Goal: Transaction & Acquisition: Download file/media

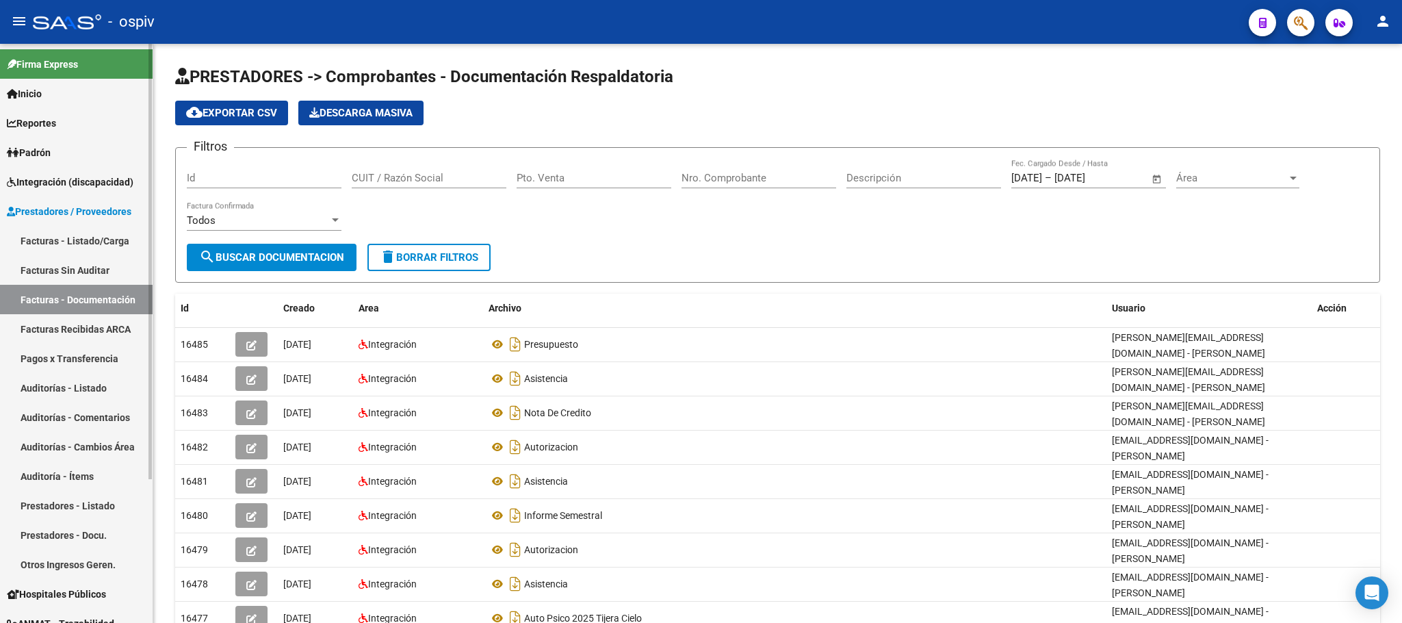
click at [79, 235] on link "Facturas - Listado/Carga" at bounding box center [76, 240] width 153 height 29
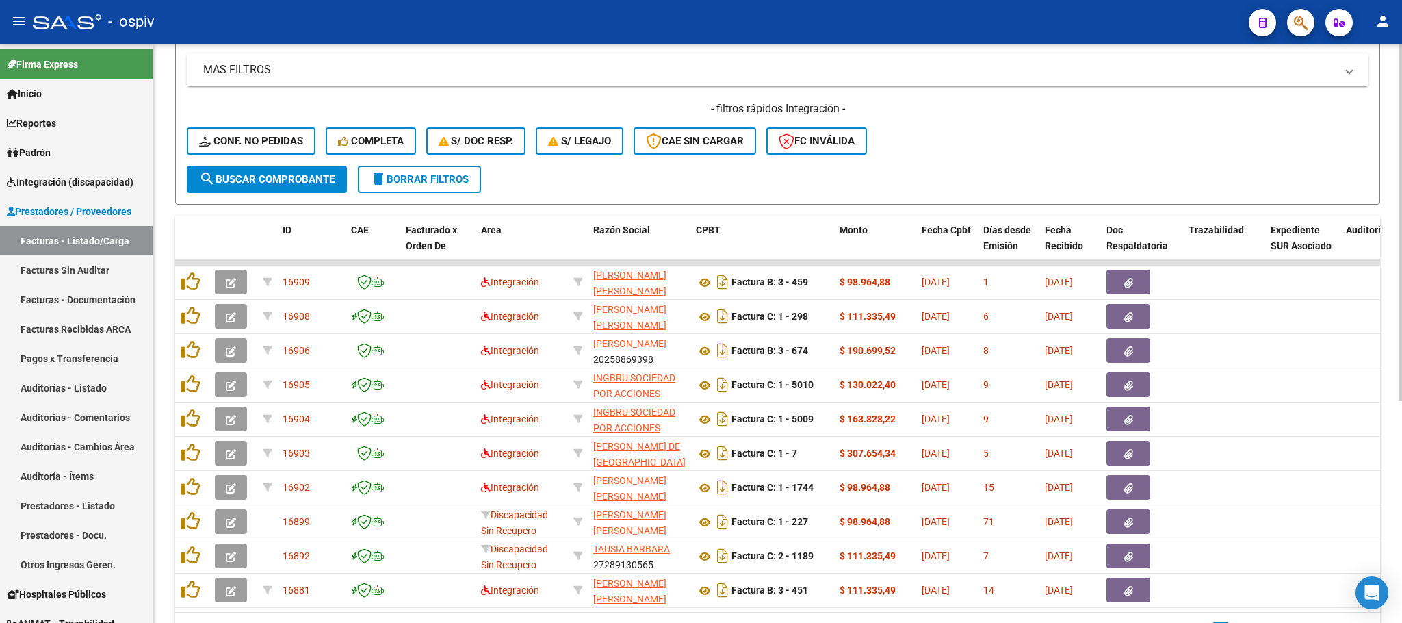
scroll to position [156, 0]
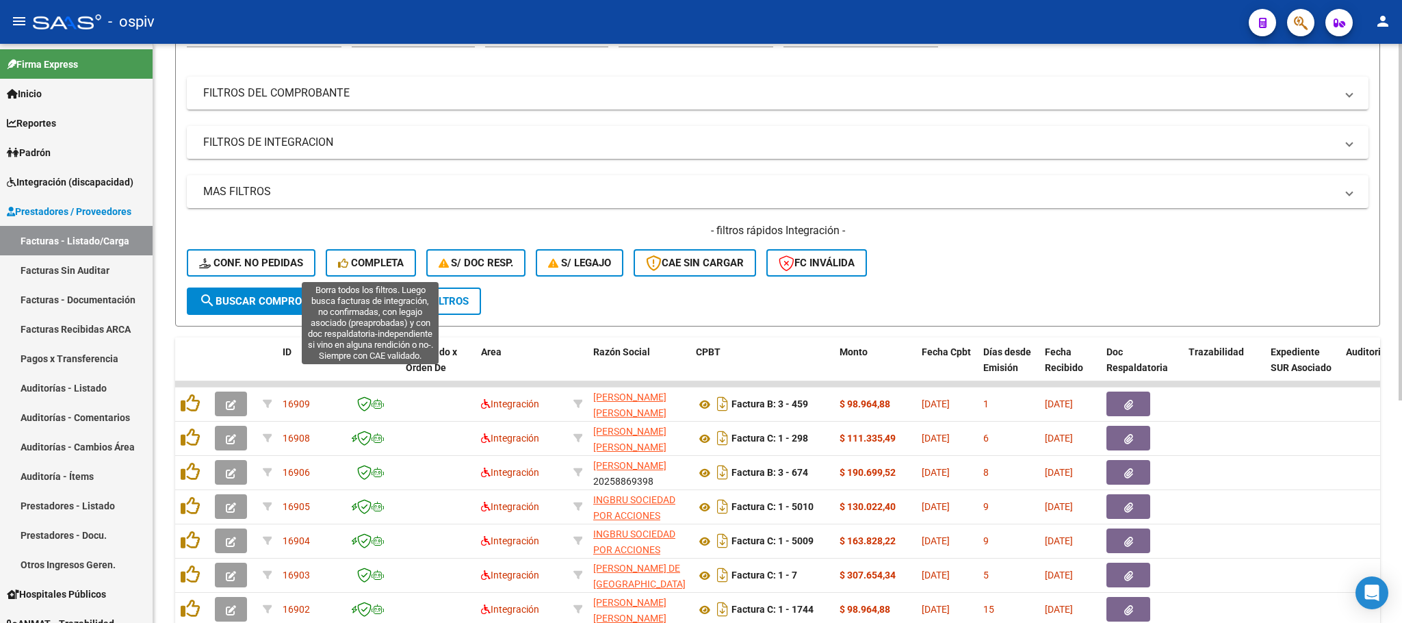
click at [374, 257] on span "Completa" at bounding box center [371, 263] width 66 height 12
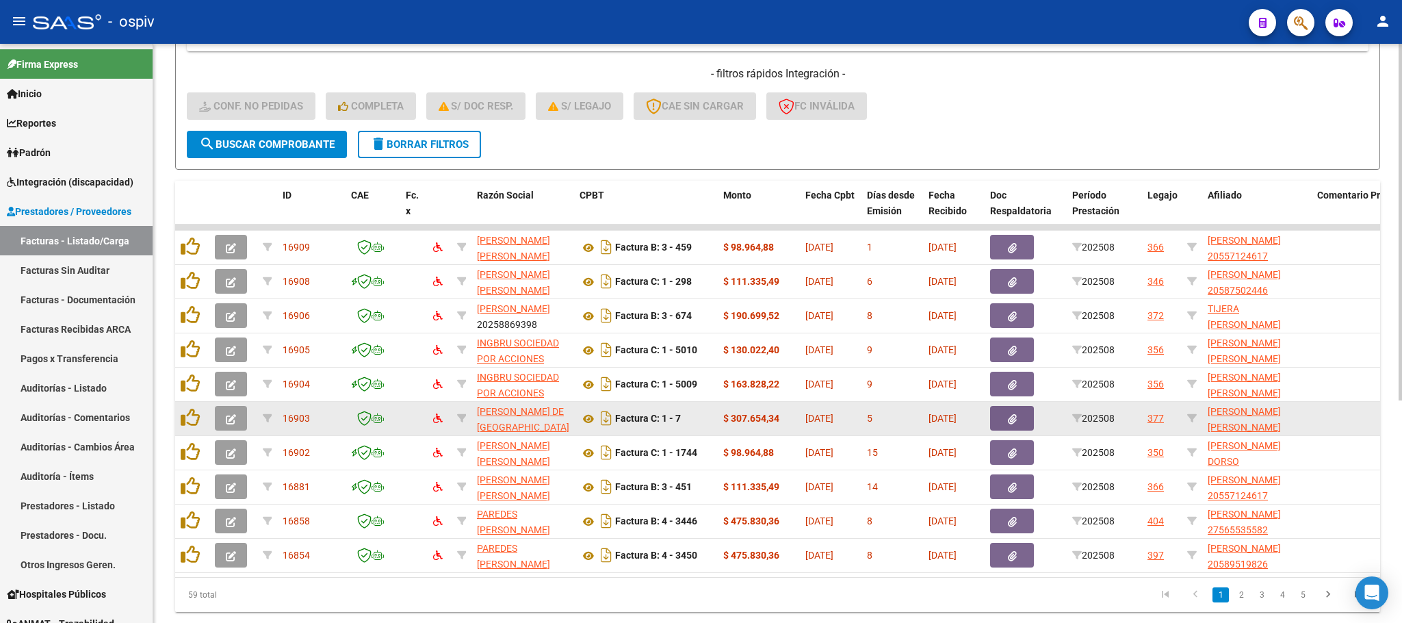
scroll to position [361, 0]
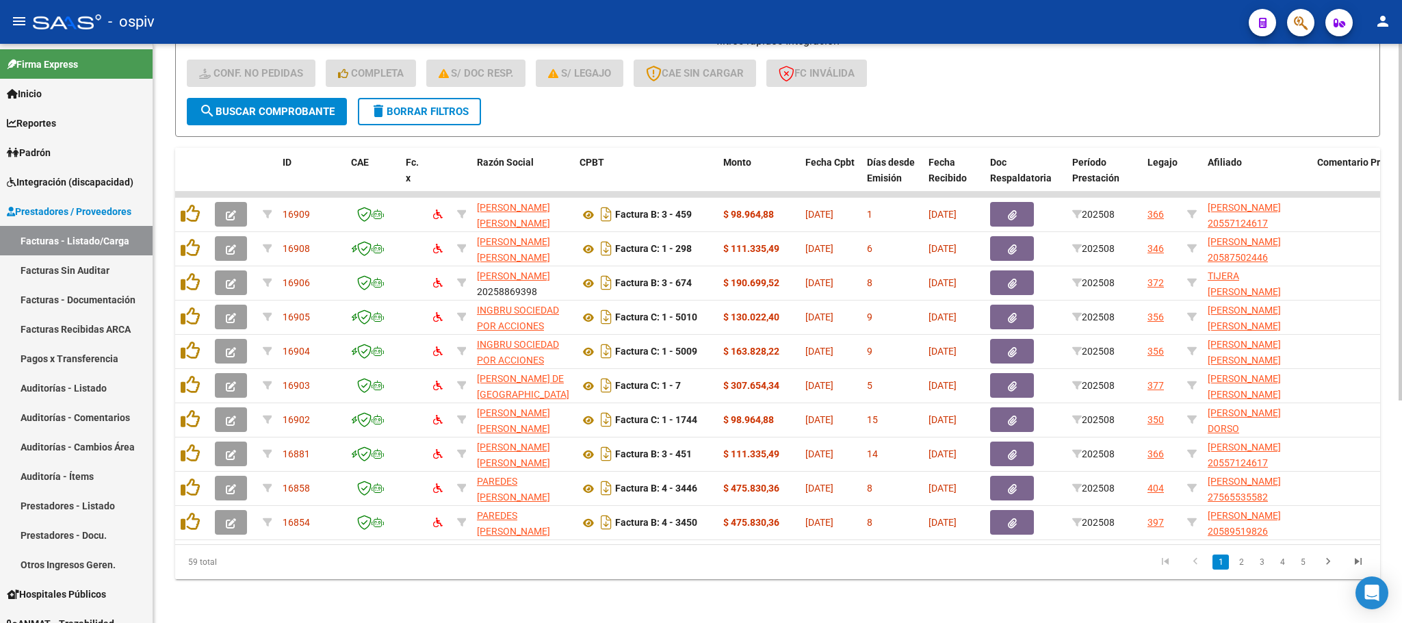
click at [445, 105] on span "delete Borrar Filtros" at bounding box center [419, 111] width 99 height 12
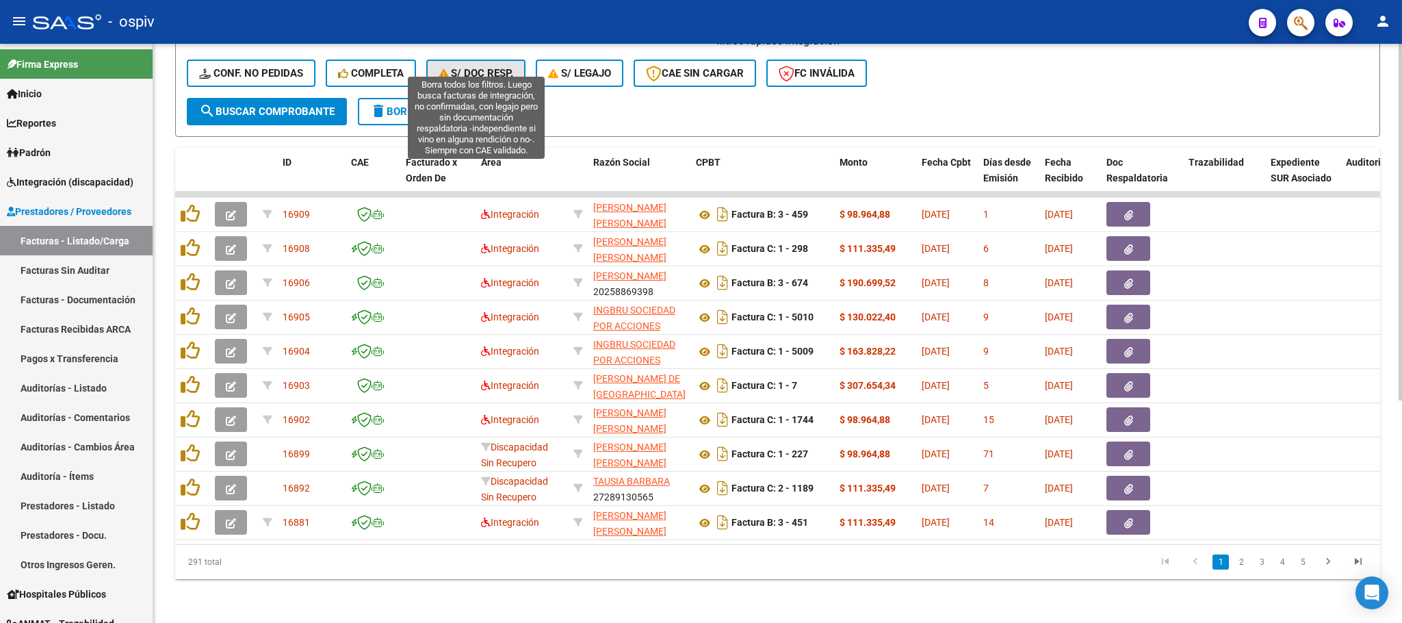
click at [495, 67] on span "S/ Doc Resp." at bounding box center [476, 73] width 75 height 12
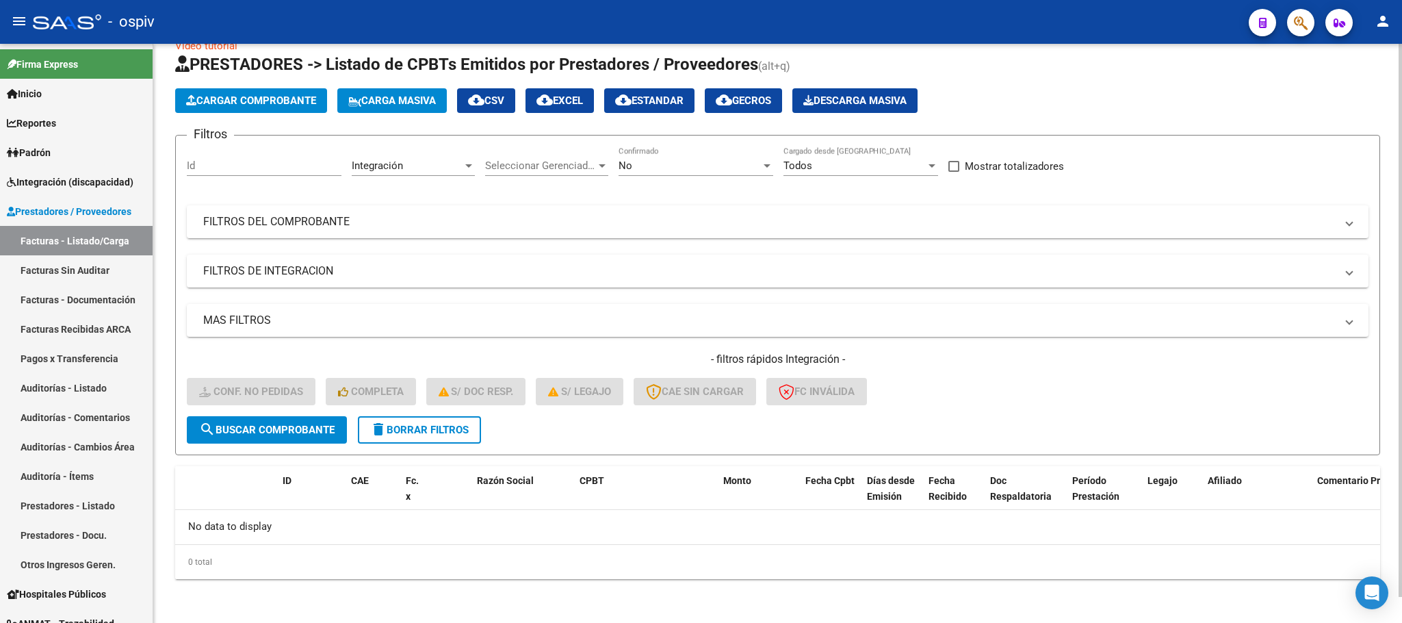
scroll to position [27, 0]
click at [454, 426] on span "delete Borrar Filtros" at bounding box center [419, 430] width 99 height 12
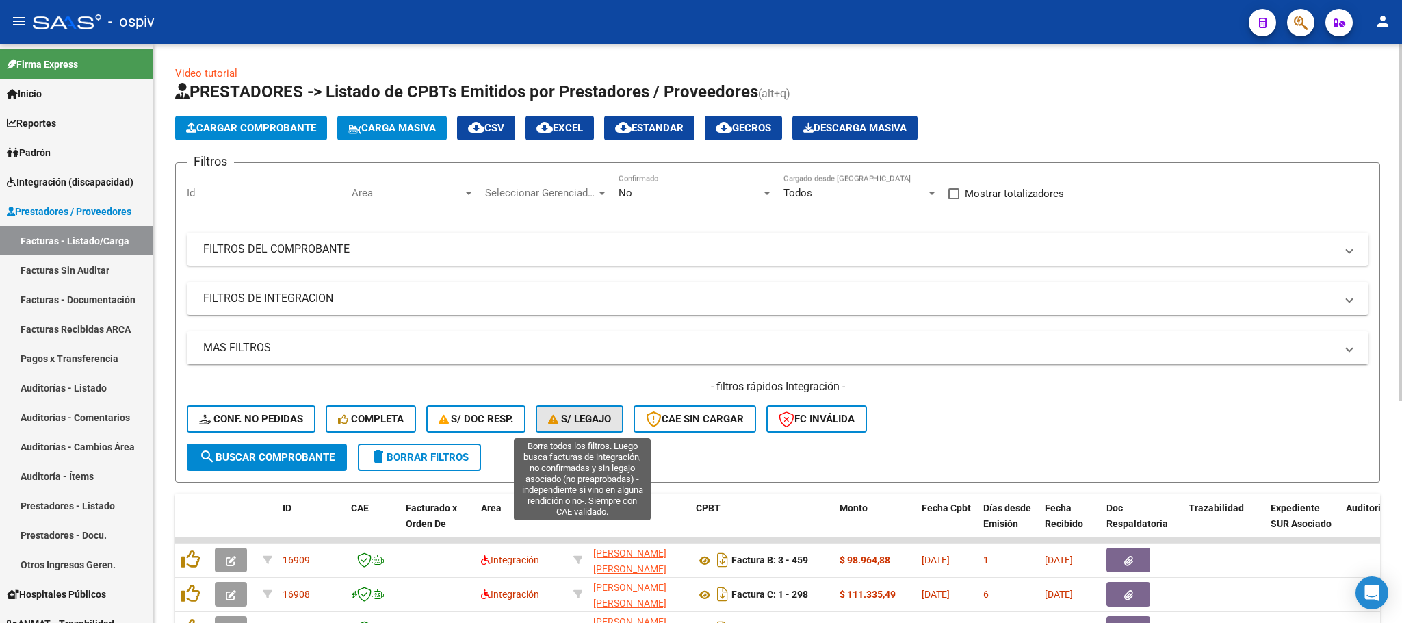
click at [599, 413] on span "S/ legajo" at bounding box center [579, 419] width 63 height 12
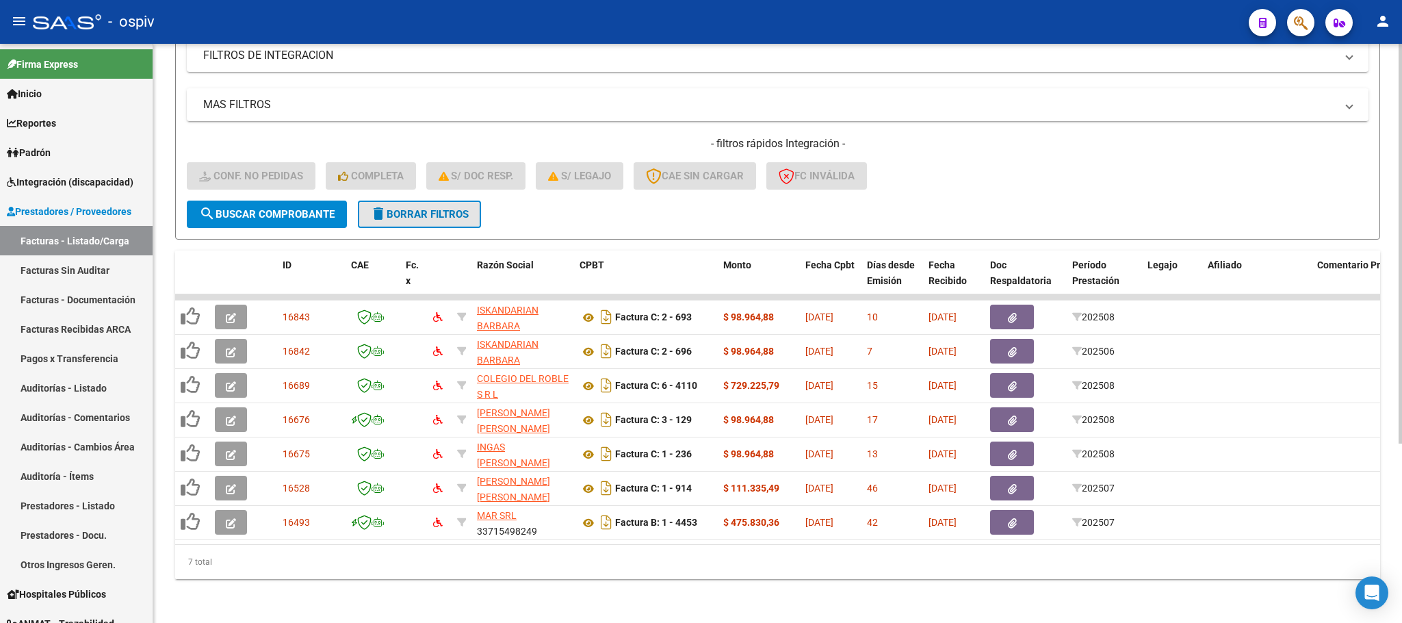
click at [441, 208] on span "delete Borrar Filtros" at bounding box center [419, 214] width 99 height 12
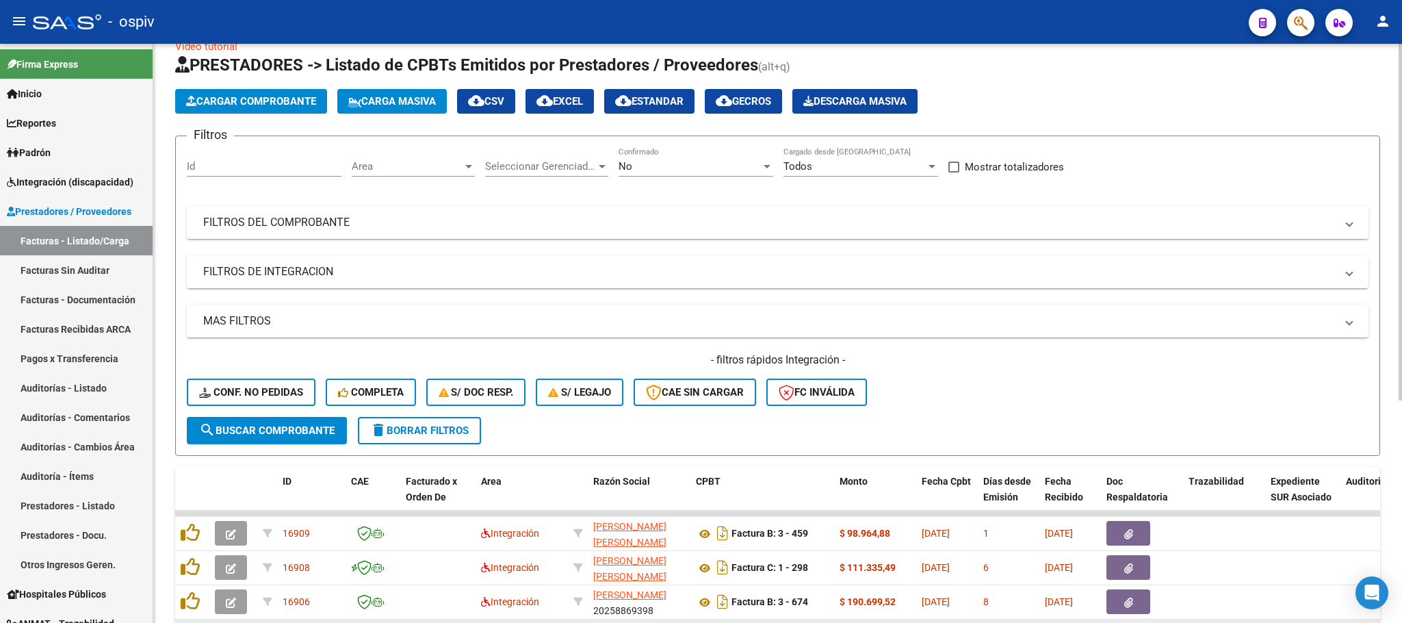
scroll to position [259, 0]
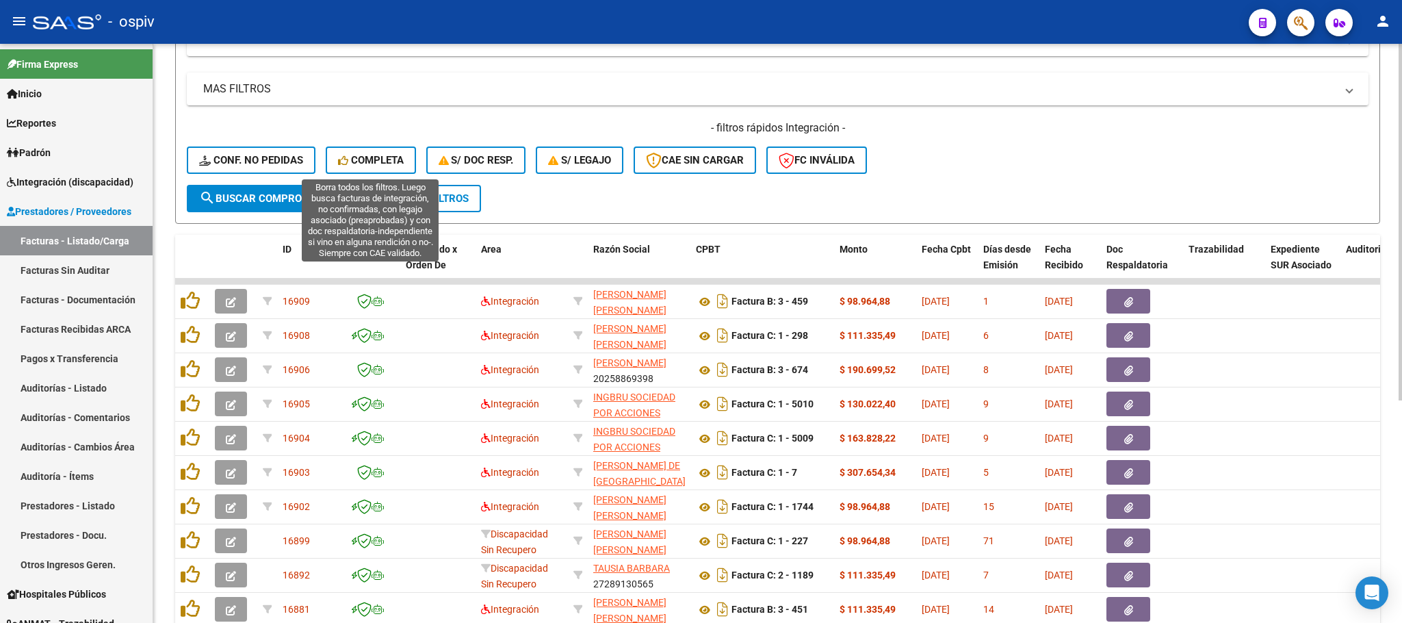
click at [361, 164] on span "Completa" at bounding box center [371, 160] width 66 height 12
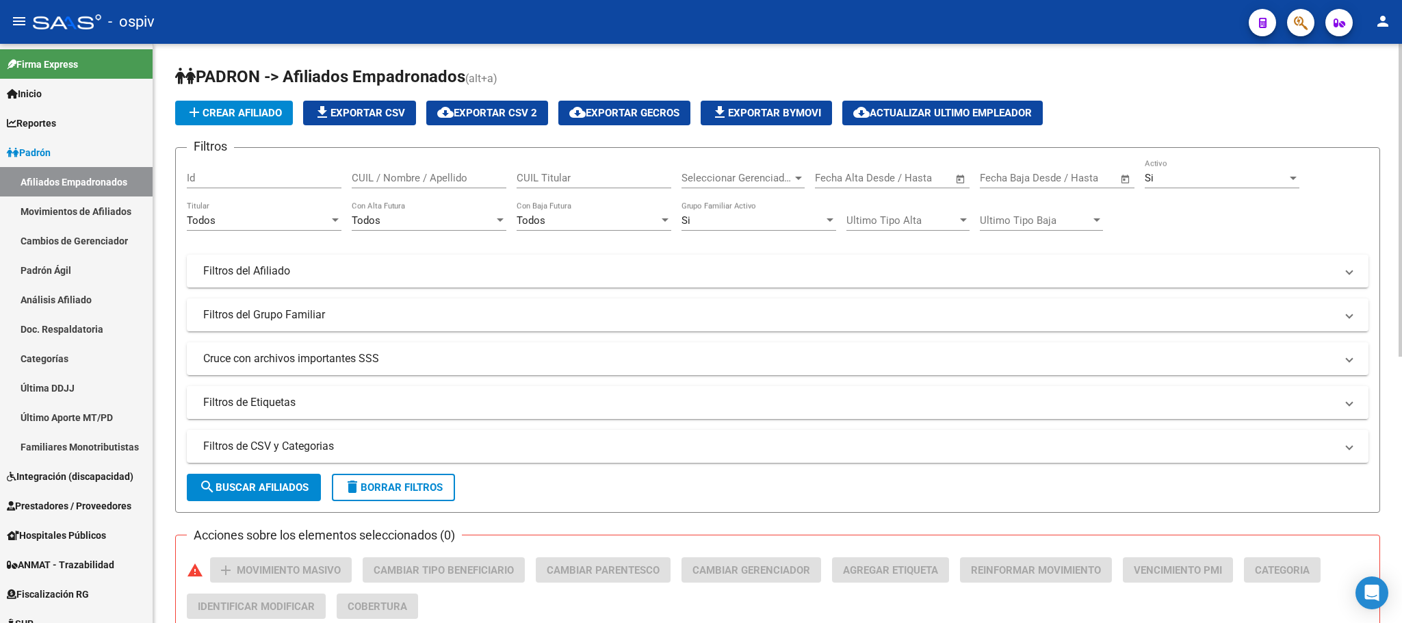
click at [306, 389] on mat-expansion-panel-header "Filtros de Etiquetas" at bounding box center [778, 402] width 1182 height 33
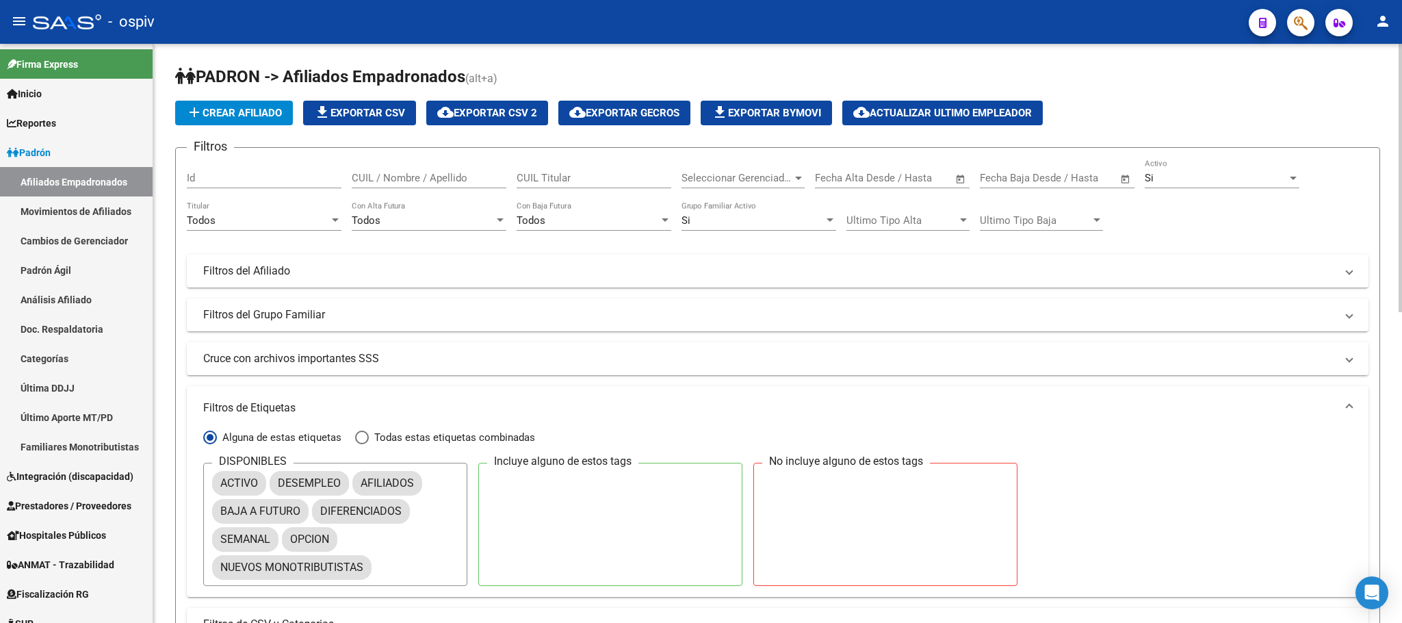
scroll to position [103, 0]
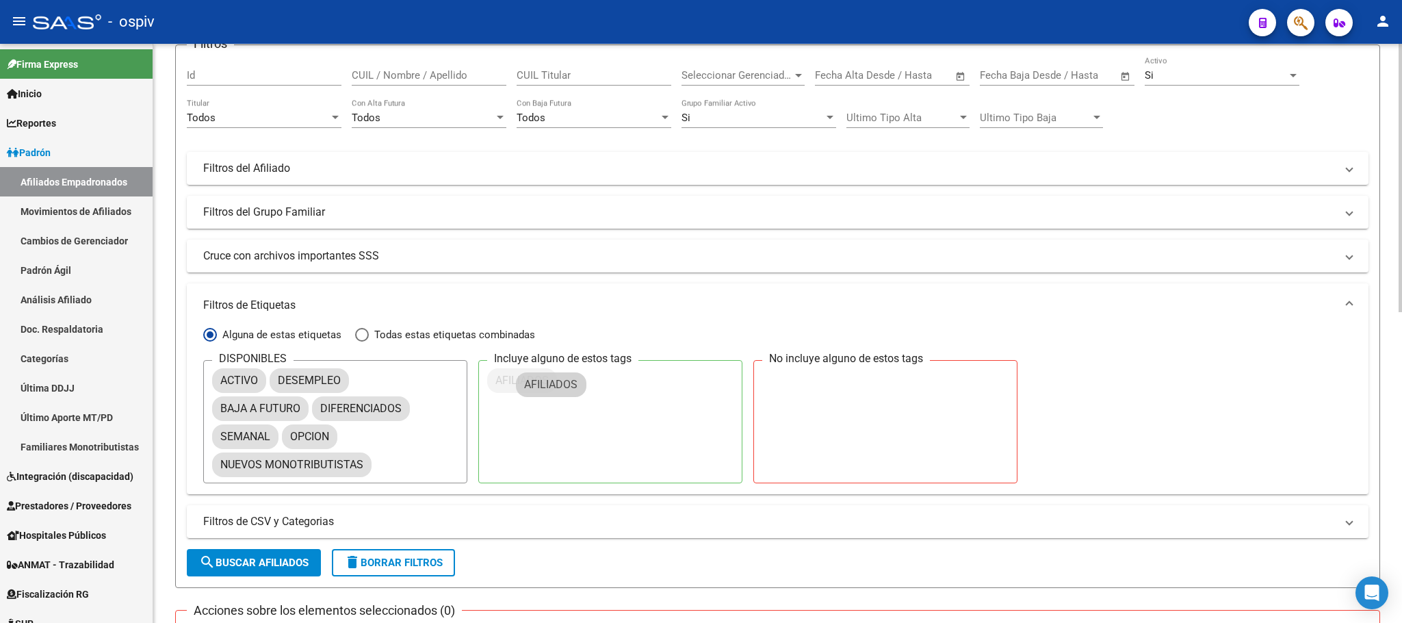
drag, startPoint x: 388, startPoint y: 374, endPoint x: 552, endPoint y: 378, distance: 164.3
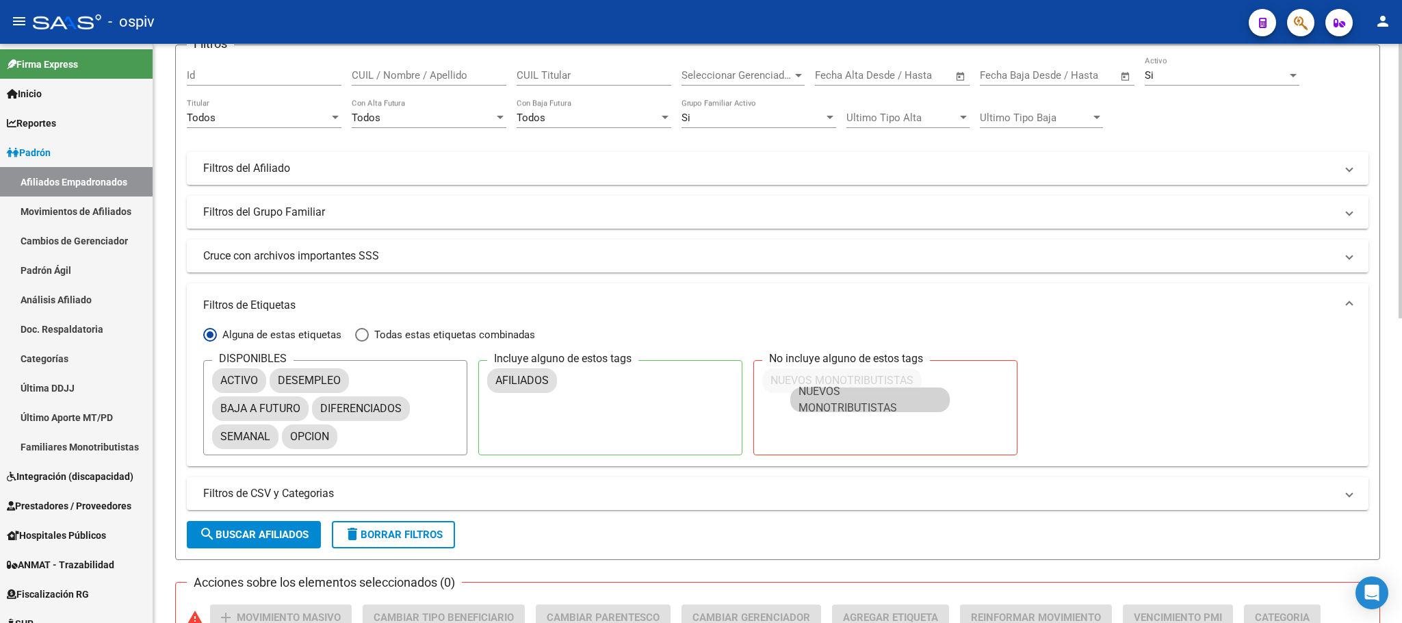
drag, startPoint x: 341, startPoint y: 464, endPoint x: 922, endPoint y: 398, distance: 584.6
click at [232, 534] on span "search Buscar Afiliados" at bounding box center [253, 534] width 109 height 12
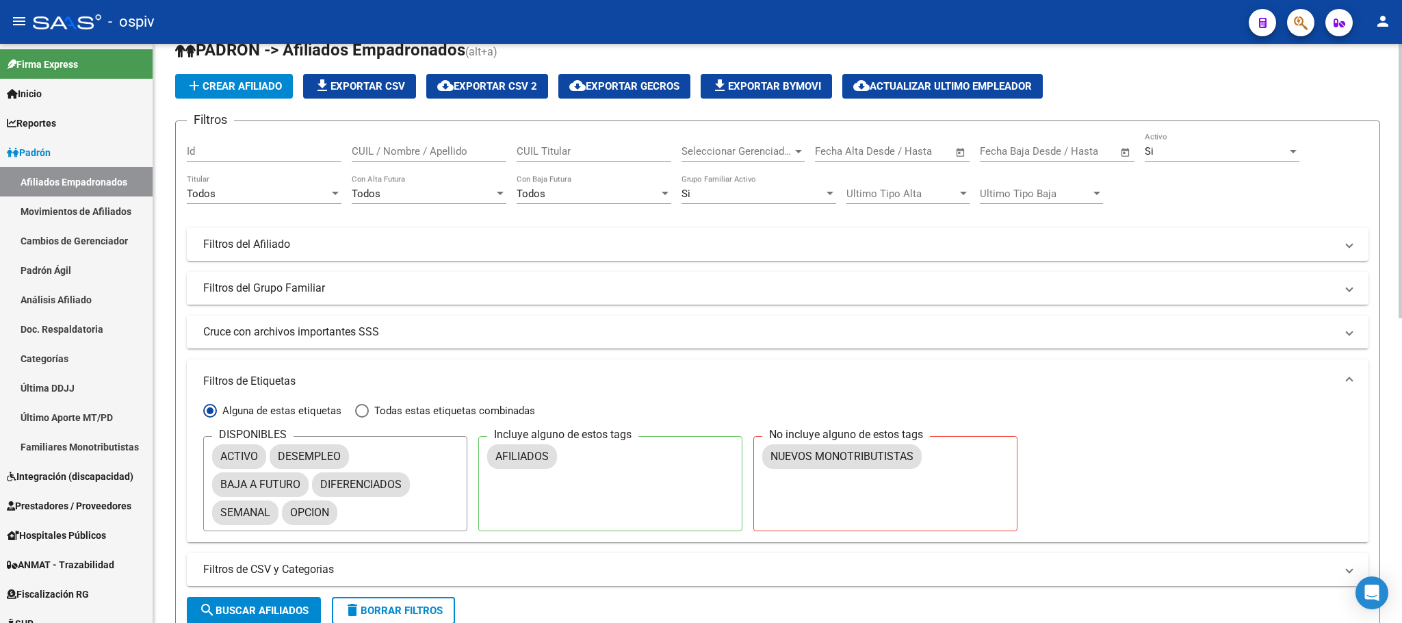
scroll to position [0, 0]
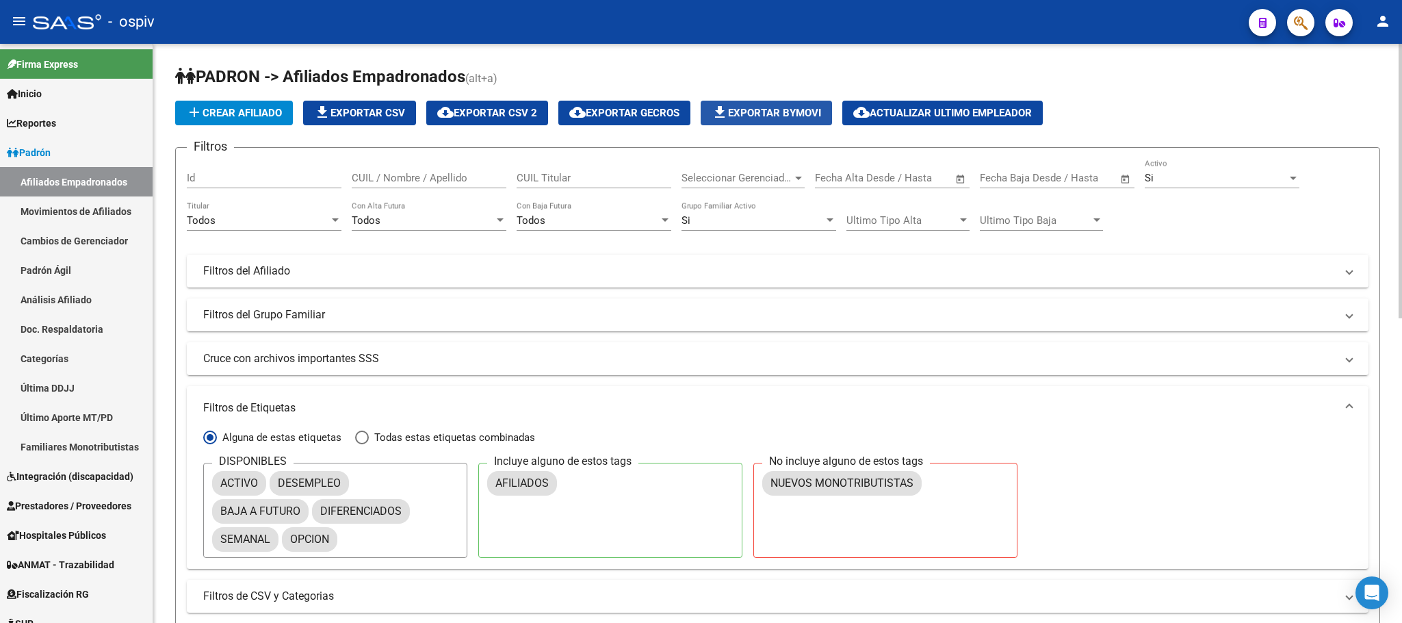
click at [762, 111] on span "file_download Exportar Bymovi" at bounding box center [766, 113] width 109 height 12
click at [482, 113] on span "cloud_download Exportar CSV 2" at bounding box center [487, 113] width 100 height 12
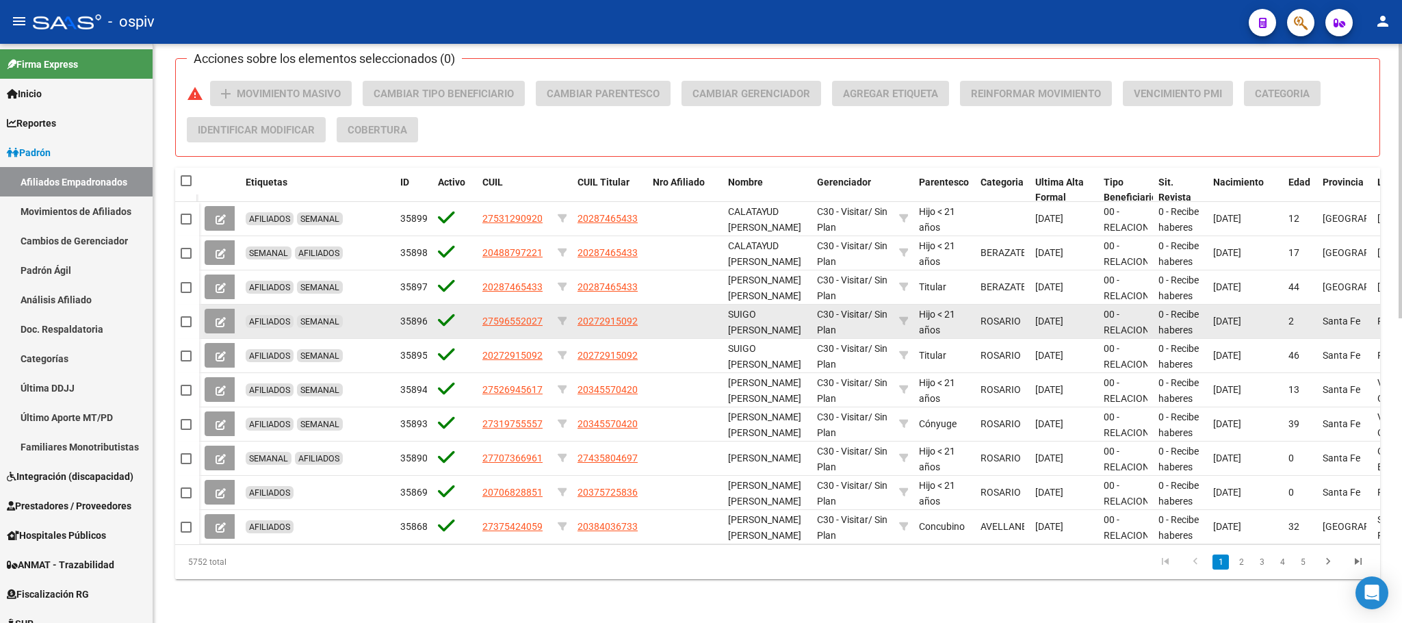
scroll to position [643, 0]
